Goal: Navigation & Orientation: Find specific page/section

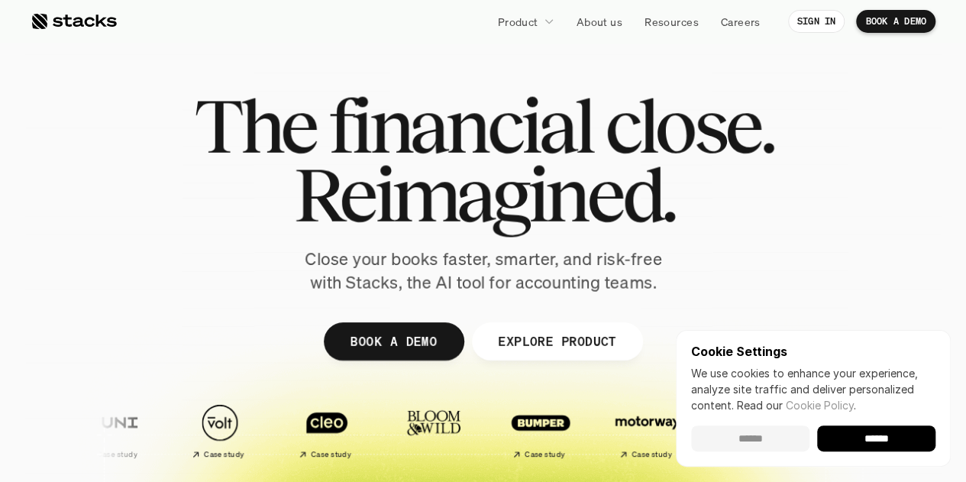
click at [749, 436] on input "******" at bounding box center [750, 438] width 118 height 26
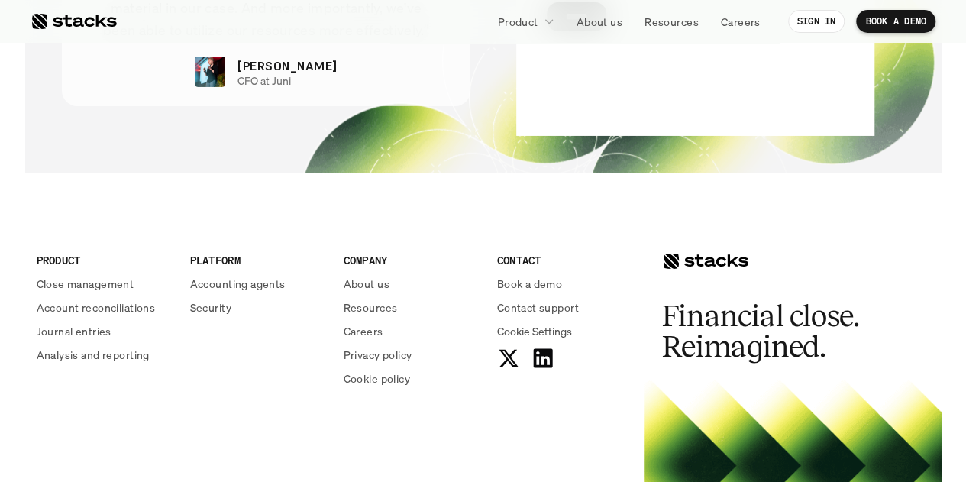
scroll to position [5466, 0]
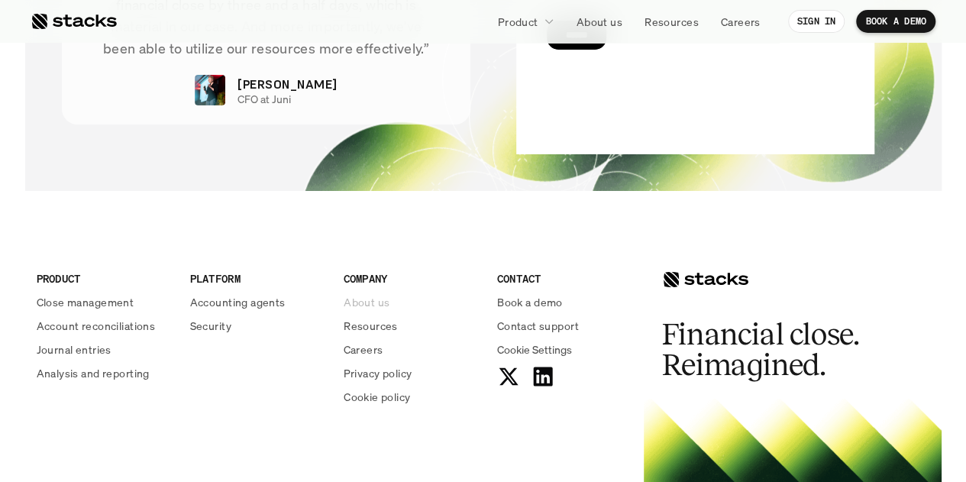
click at [367, 309] on p "About us" at bounding box center [367, 302] width 46 height 16
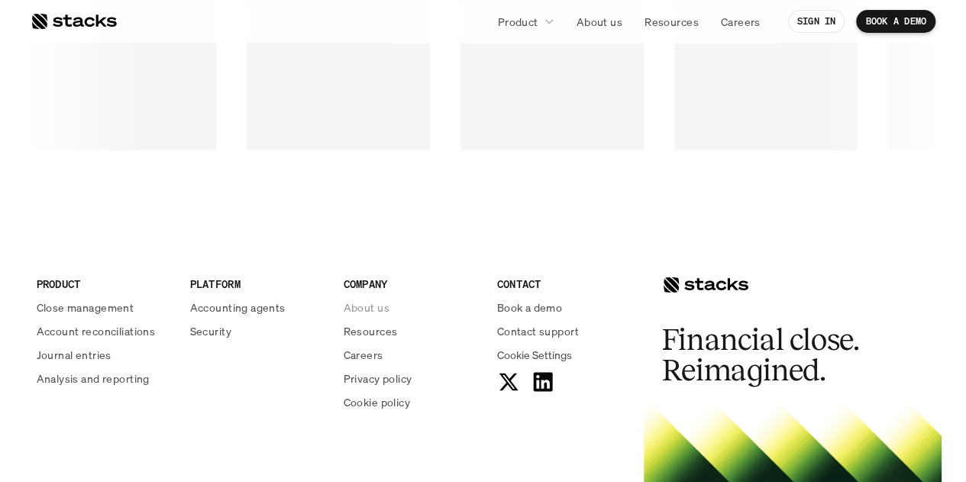
scroll to position [2487, 0]
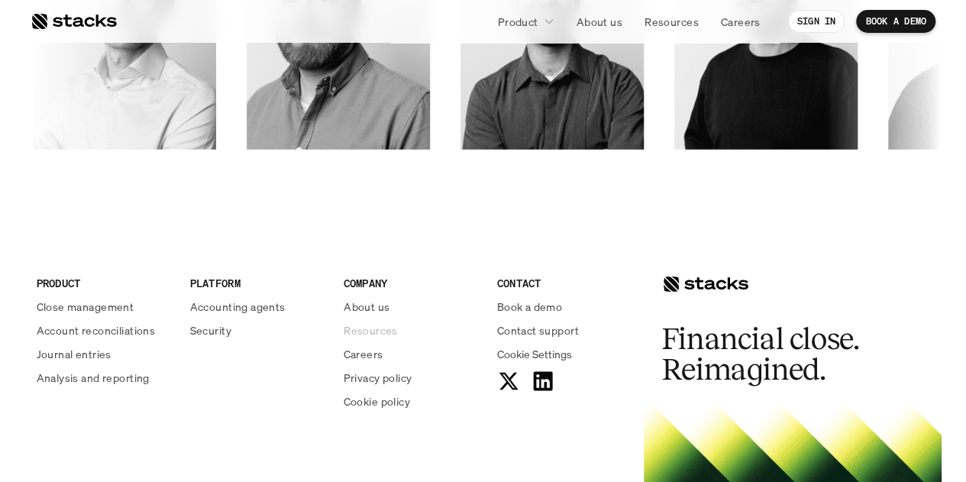
click at [383, 329] on p "Resources" at bounding box center [371, 330] width 54 height 16
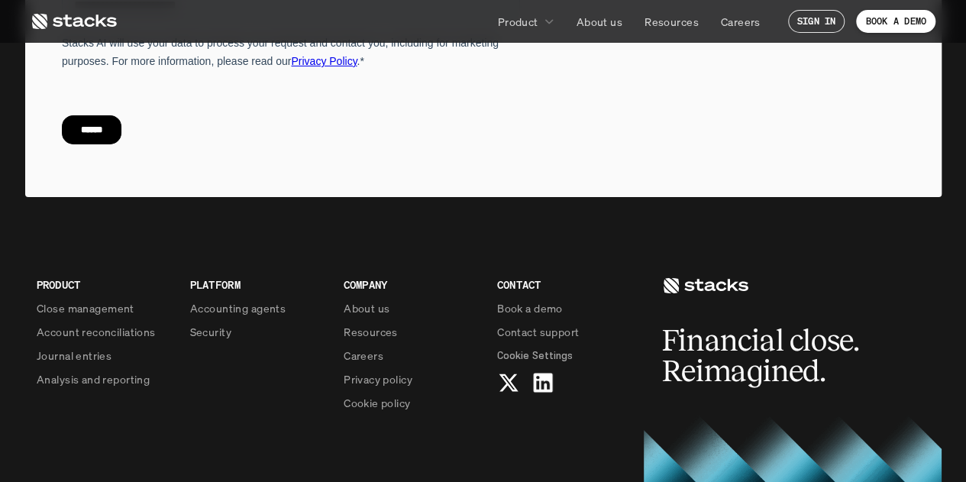
scroll to position [5521, 0]
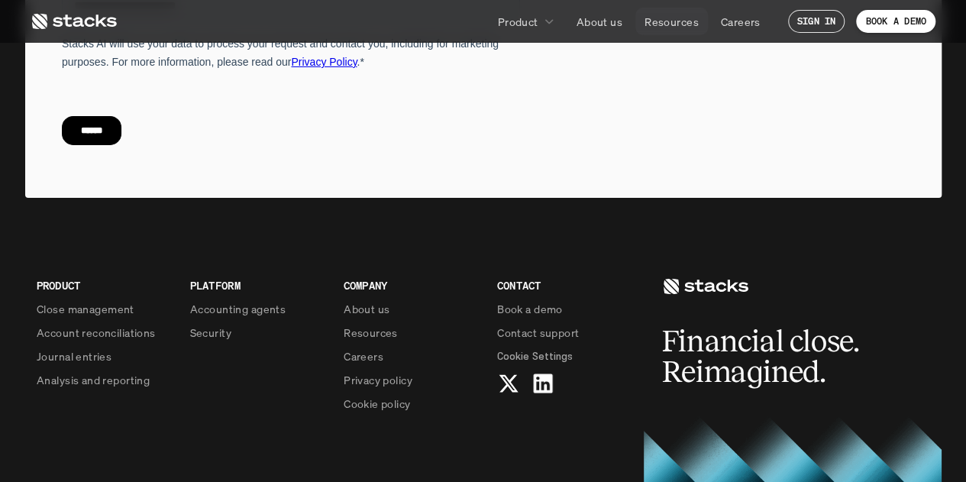
click at [666, 23] on p "Resources" at bounding box center [672, 22] width 54 height 16
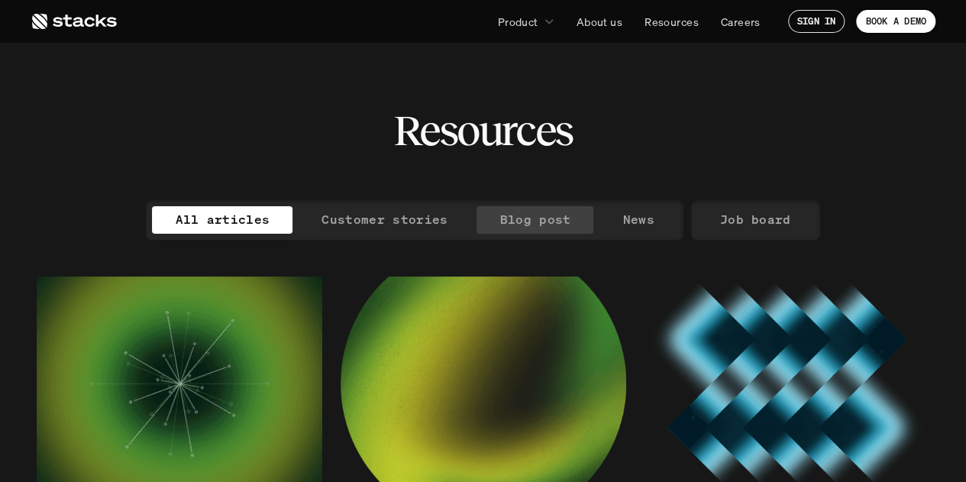
click at [545, 212] on p "Blog post" at bounding box center [535, 220] width 71 height 22
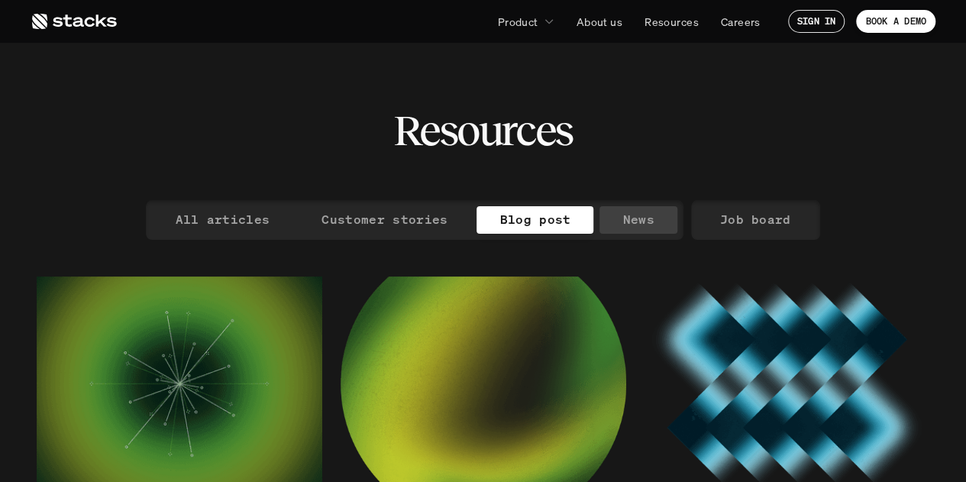
click at [628, 216] on p "News" at bounding box center [638, 220] width 31 height 22
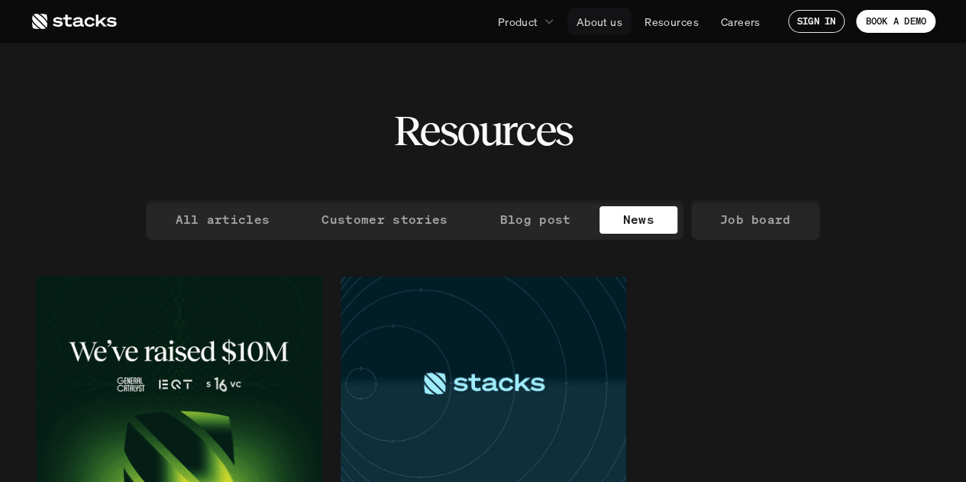
click at [609, 20] on p "About us" at bounding box center [600, 22] width 46 height 16
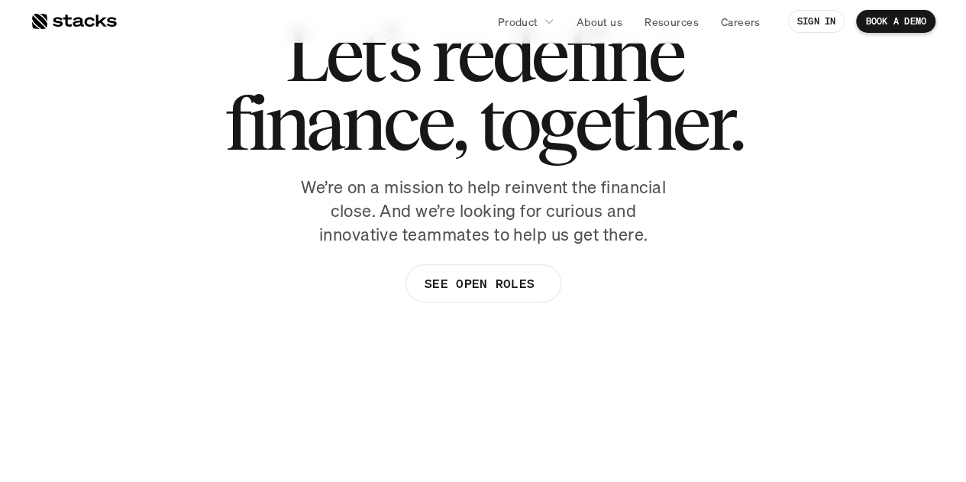
scroll to position [102, 0]
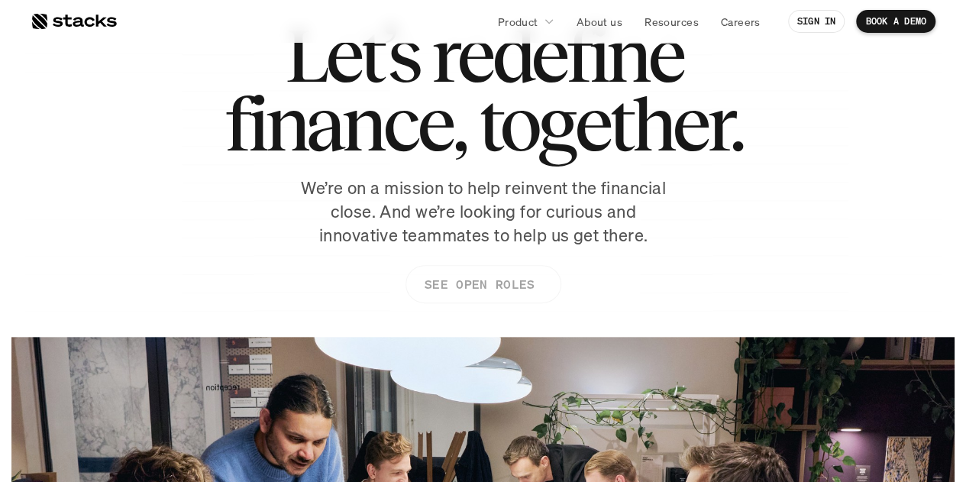
click at [488, 296] on link "SEE OPEN ROLES" at bounding box center [483, 284] width 156 height 38
